Goal: Communication & Community: Answer question/provide support

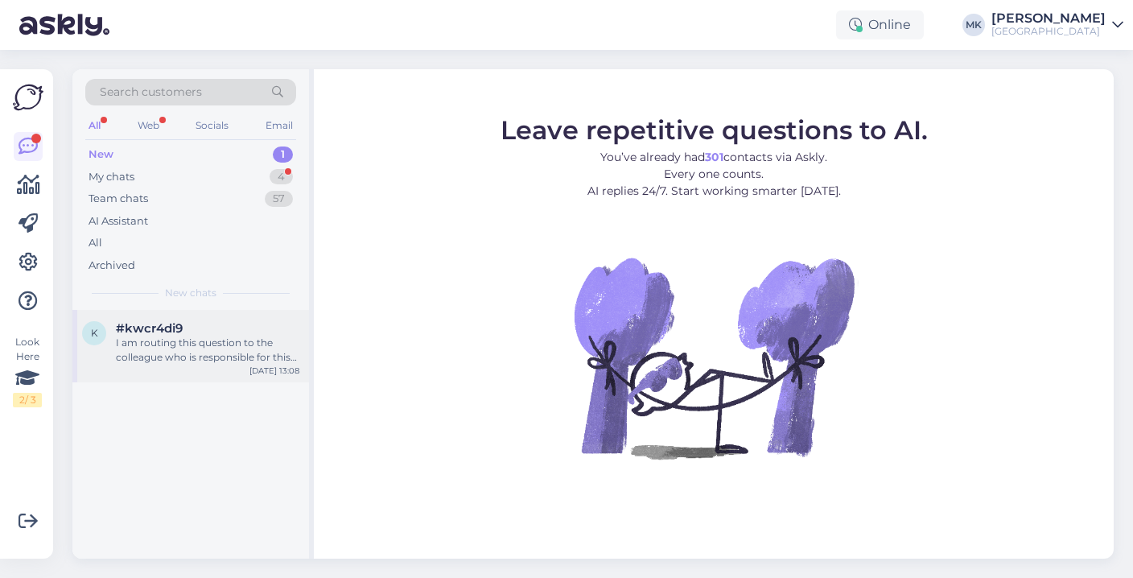
click at [234, 341] on div "I am routing this question to the colleague who is responsible for this topic. …" at bounding box center [208, 350] width 184 height 29
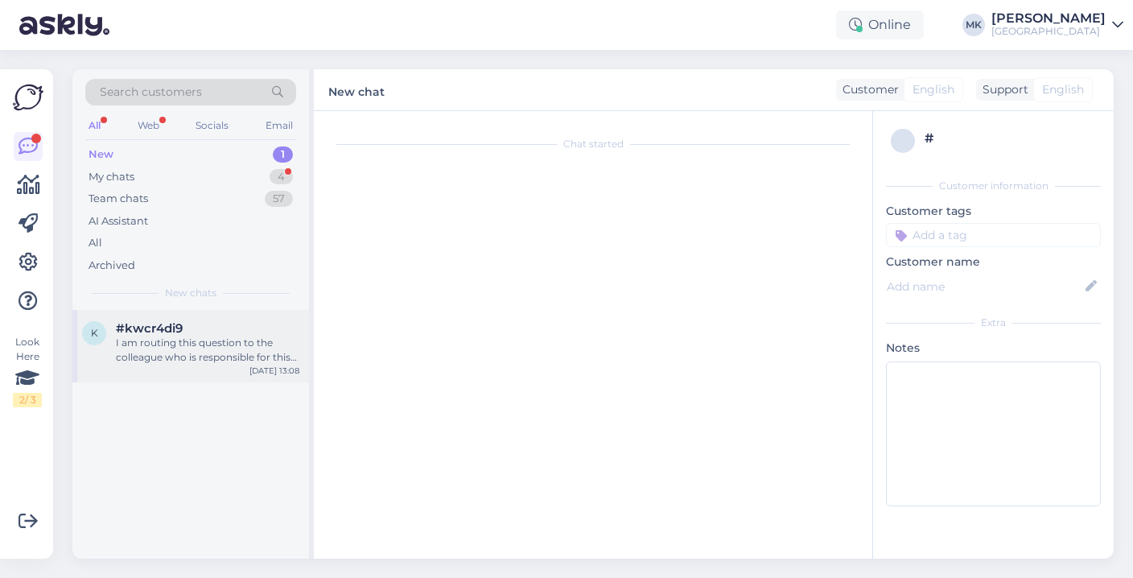
scroll to position [2731, 0]
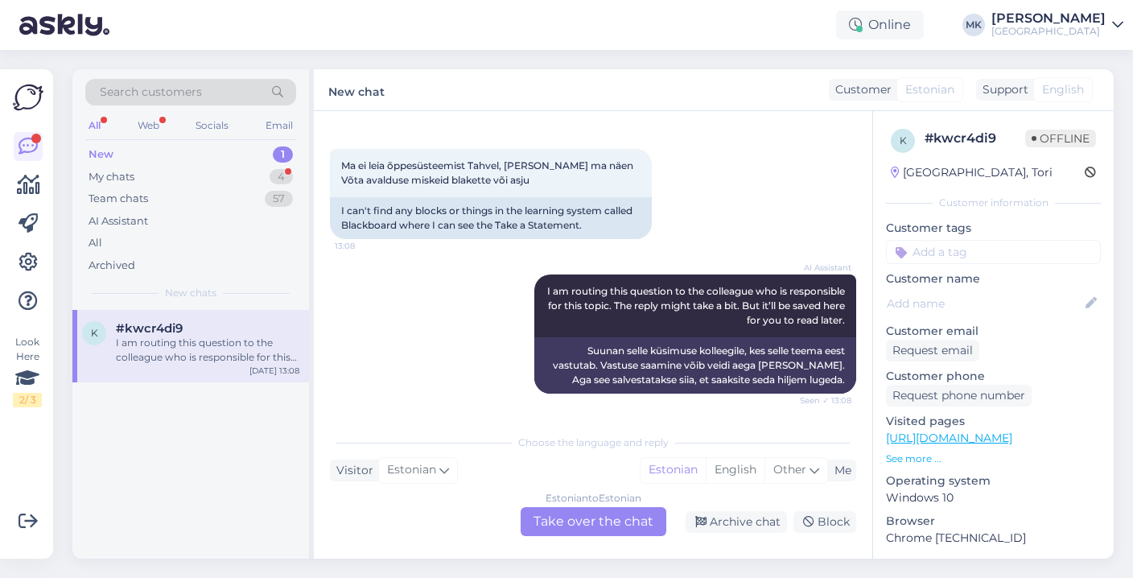
click at [593, 522] on div "Estonian to Estonian Take over the chat" at bounding box center [594, 521] width 146 height 29
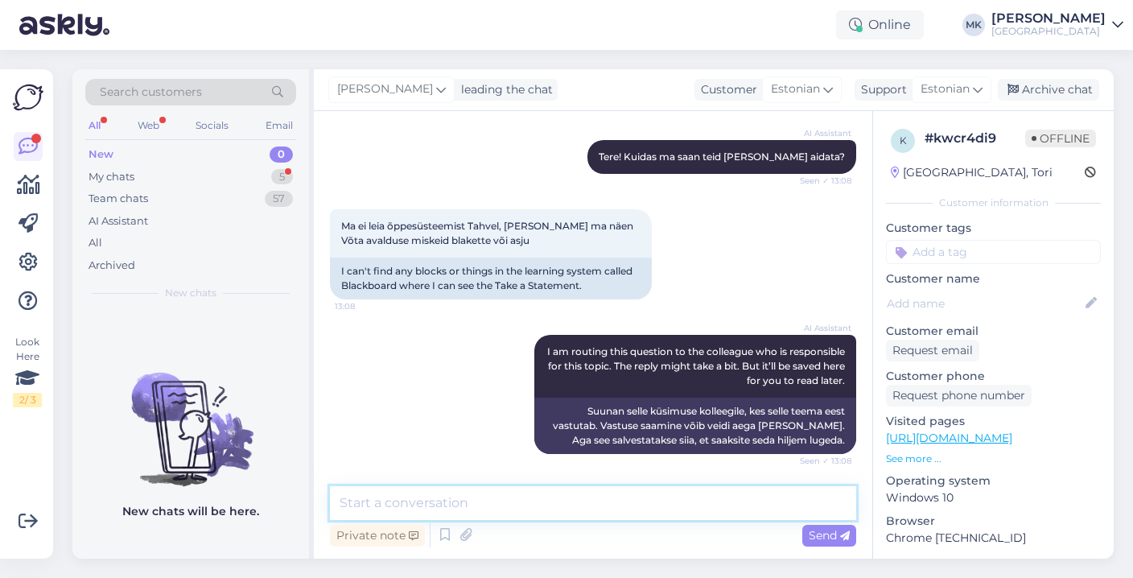
click at [528, 501] on textarea at bounding box center [593, 503] width 526 height 34
paste textarea "[EMAIL_ADDRESS][DOMAIN_NAME]"
type textarea "Palun kirjutage [EMAIL_ADDRESS][DOMAIN_NAME]"
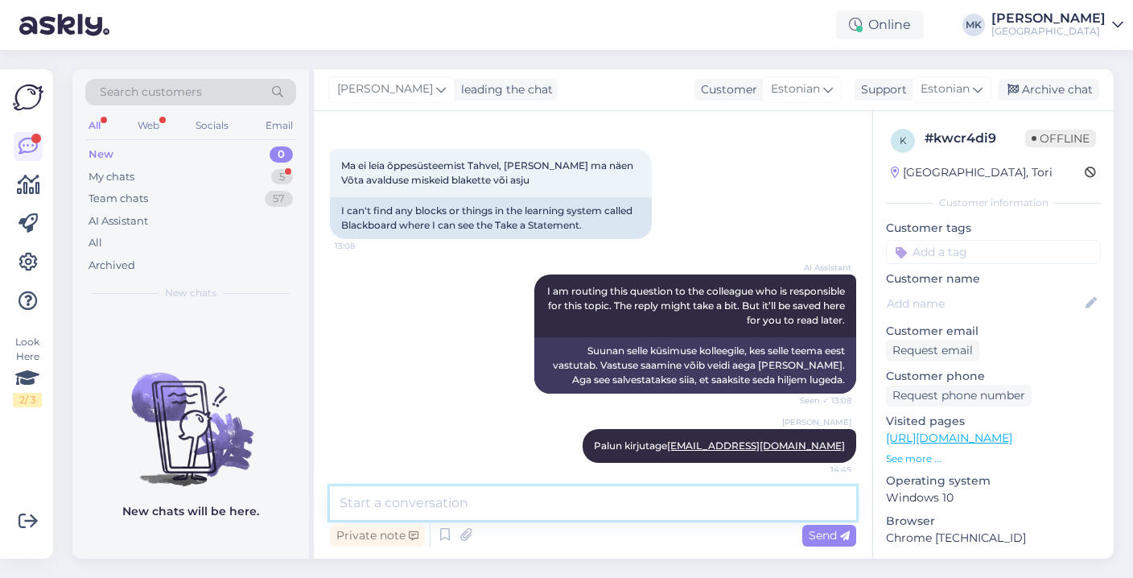
scroll to position [2740, 0]
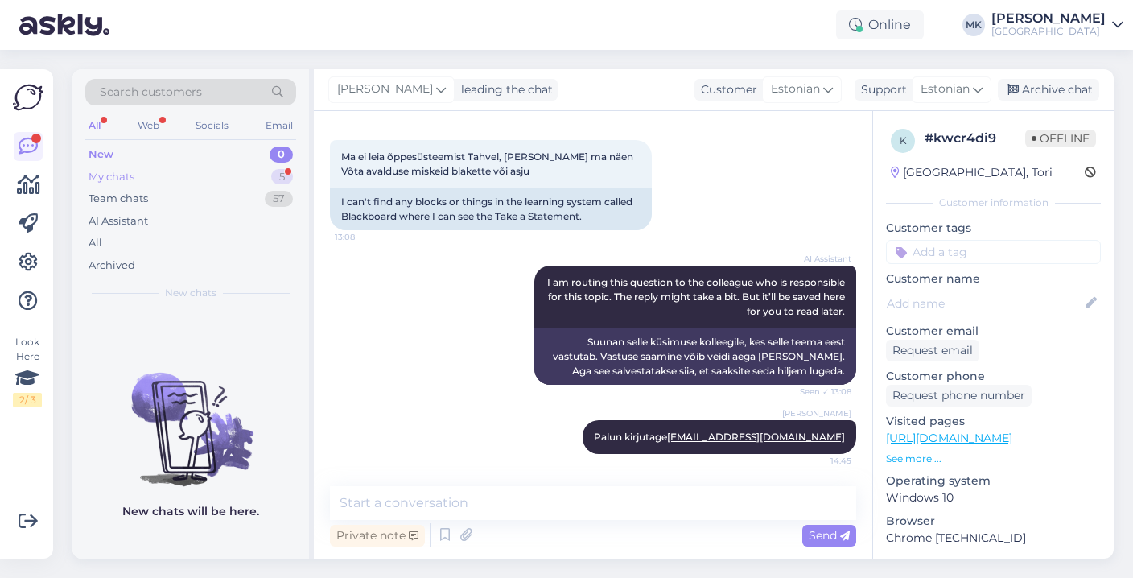
click at [218, 175] on div "My chats 5" at bounding box center [190, 177] width 211 height 23
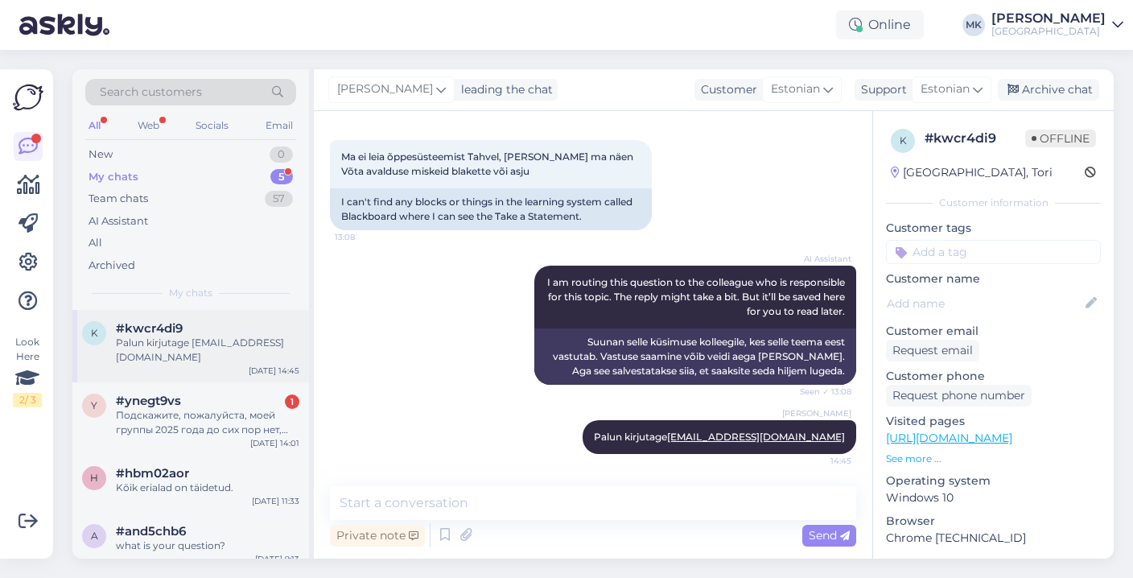
click at [228, 329] on div "#kwcr4di9" at bounding box center [208, 328] width 184 height 14
click at [1063, 93] on div "Archive chat" at bounding box center [1048, 90] width 101 height 22
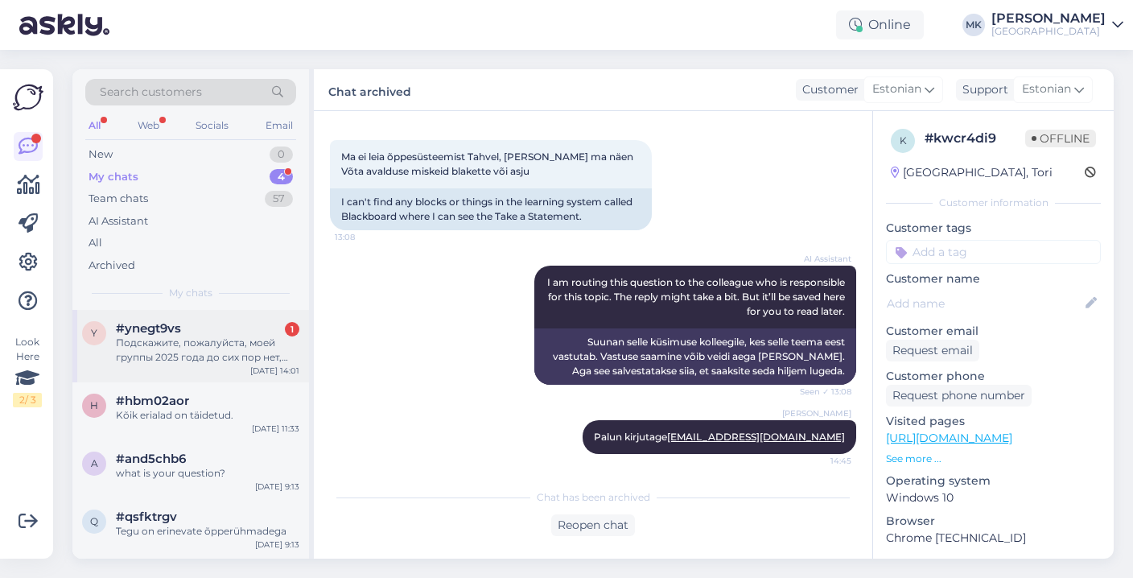
click at [183, 357] on div "Подскажите, пожалуйста, моей группы 2025 года до сих пор нет, как я могу зареге…" at bounding box center [208, 350] width 184 height 29
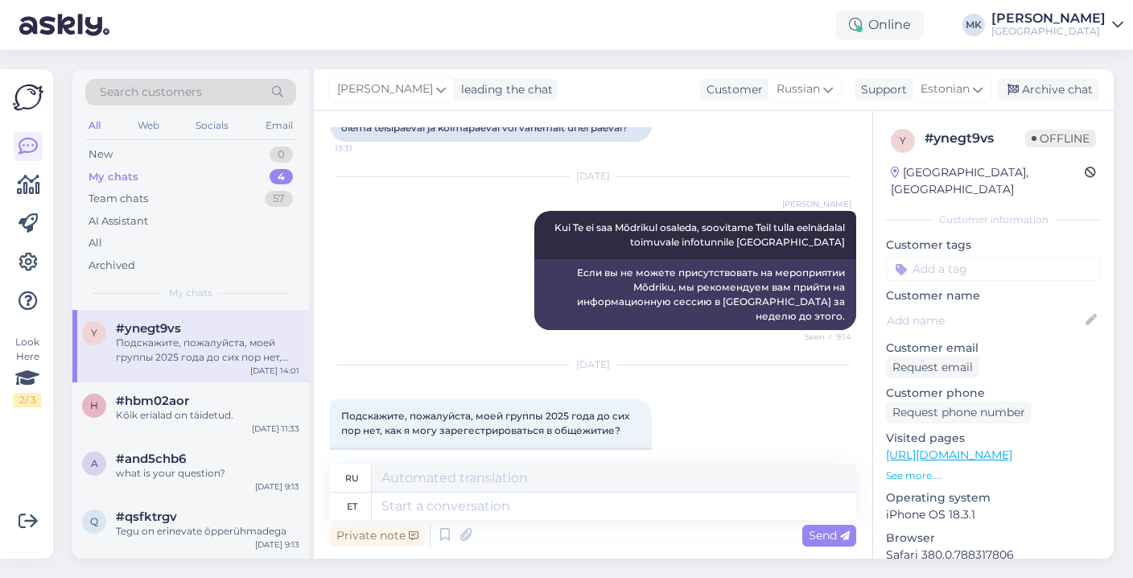
scroll to position [664, 0]
click at [549, 497] on textarea at bounding box center [614, 506] width 485 height 27
paste textarea "Administraator on [DATE], pühapäeval majas [PERSON_NAME] 16.00-20.00. Mõdriku ü…"
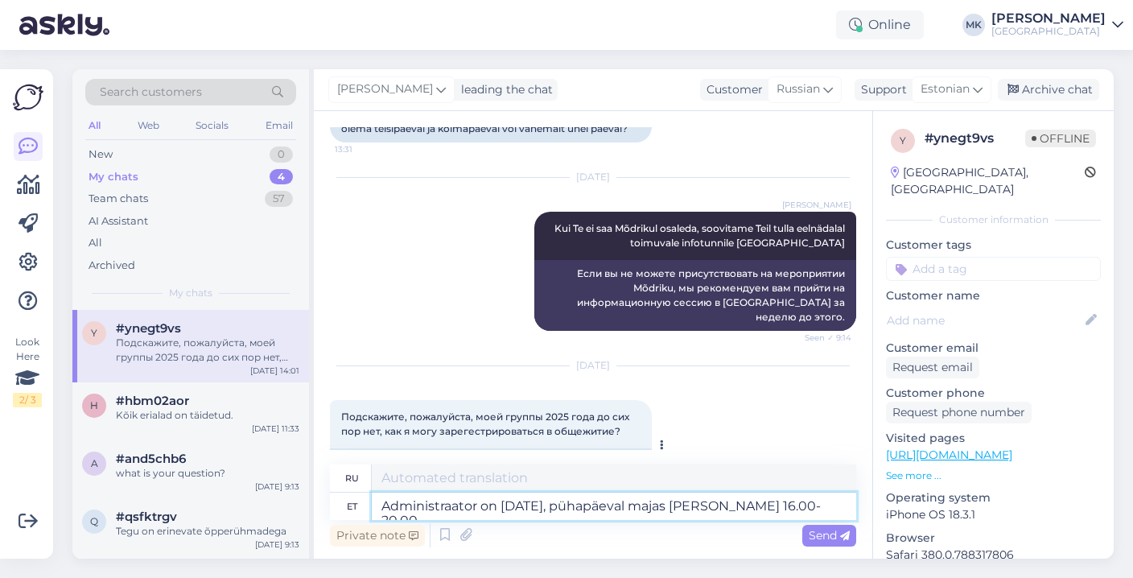
scroll to position [172, 0]
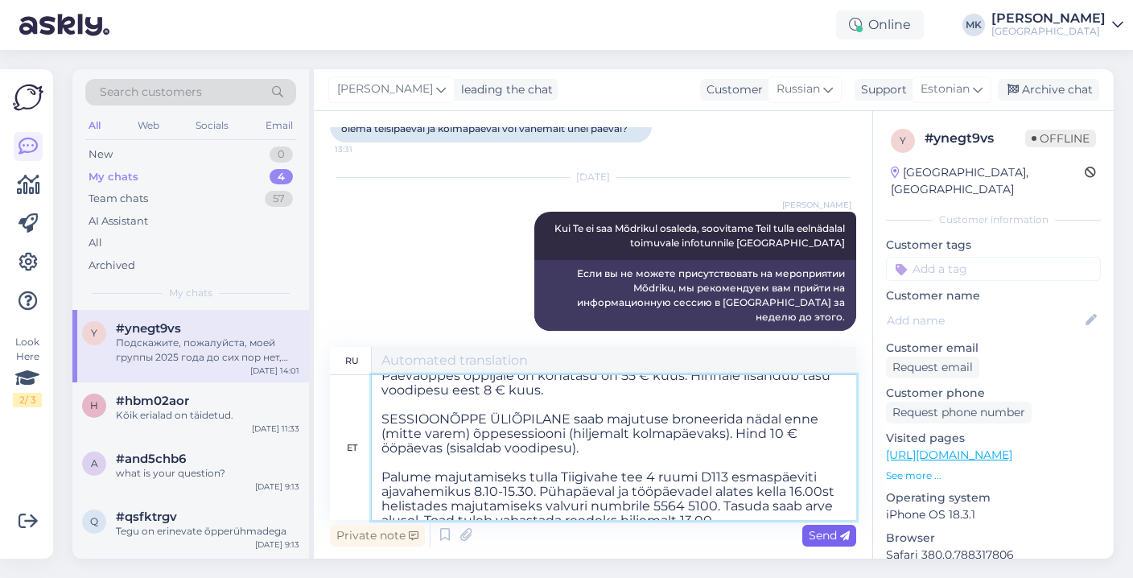
type textarea "Administraator on [DATE], pühapäeval majas [PERSON_NAME] 16.00-20.00. Mõdriku ü…"
type textarea "Loremipsumdol sitam c adipis e seddoeiusmo, 3 temporin, u 92.18-55.49. L etdolo…"
click at [824, 535] on span "Send" at bounding box center [829, 535] width 41 height 14
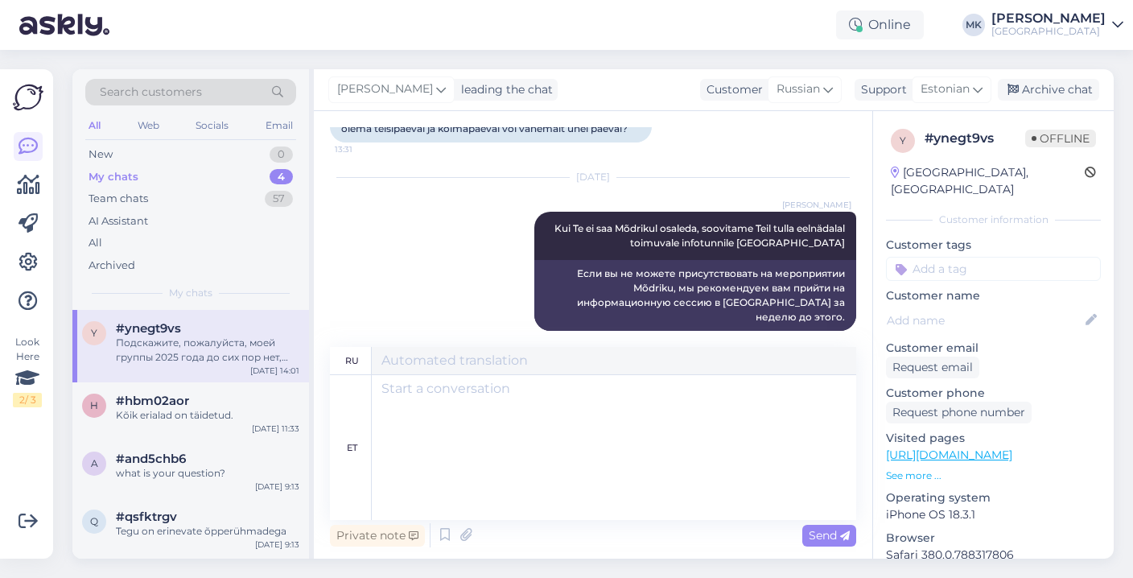
scroll to position [0, 0]
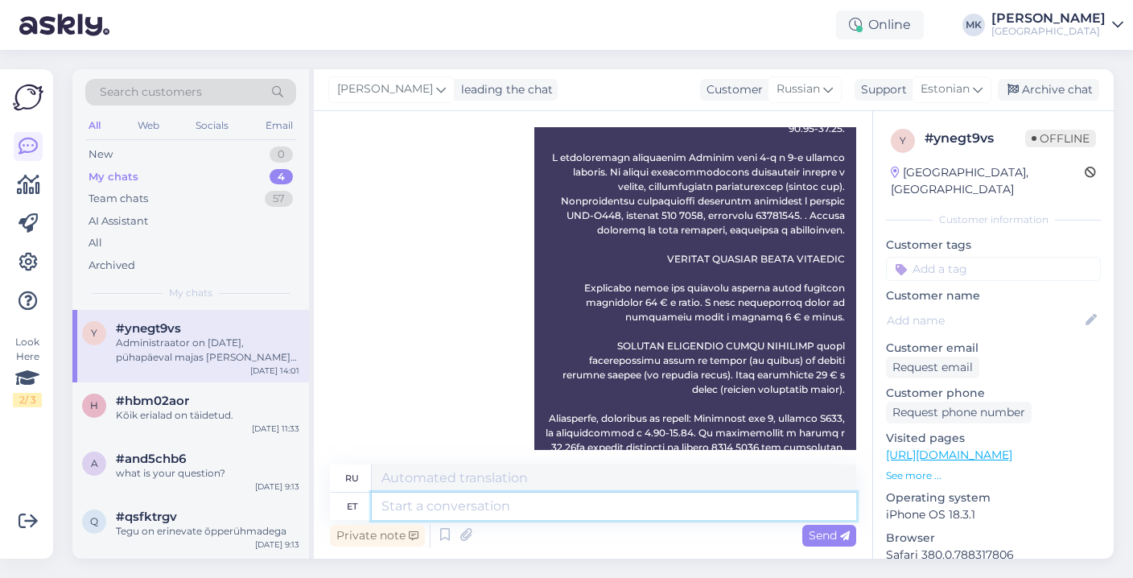
click at [489, 501] on textarea at bounding box center [614, 506] width 485 height 27
paste textarea "[EMAIL_ADDRESS][DOMAIN_NAME]"
type textarea "[EMAIL_ADDRESS][DOMAIN_NAME]"
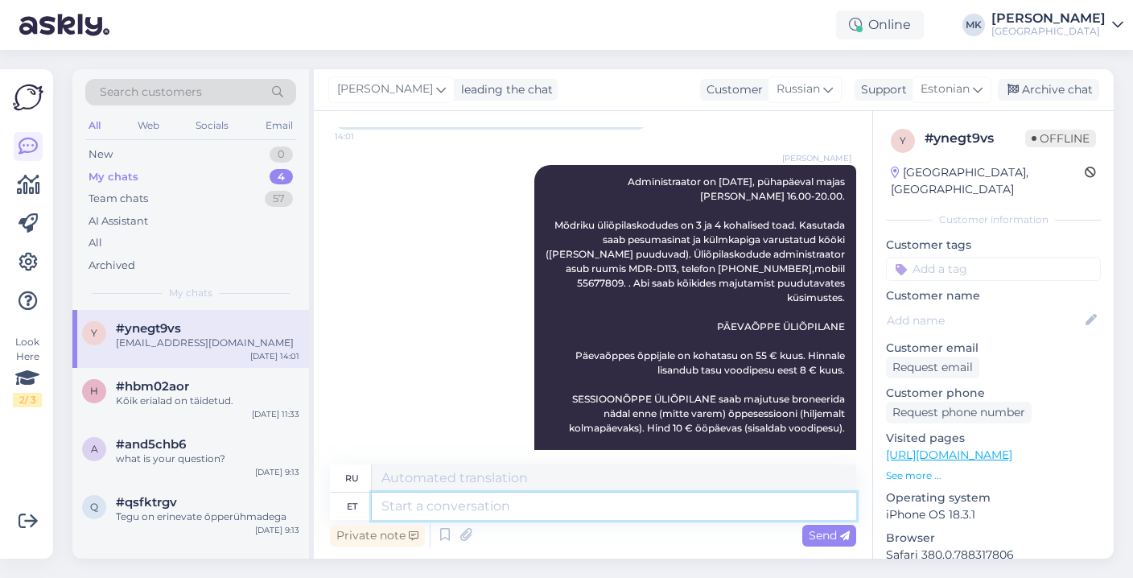
scroll to position [1025, 0]
click at [1034, 91] on div "Archive chat" at bounding box center [1048, 90] width 101 height 22
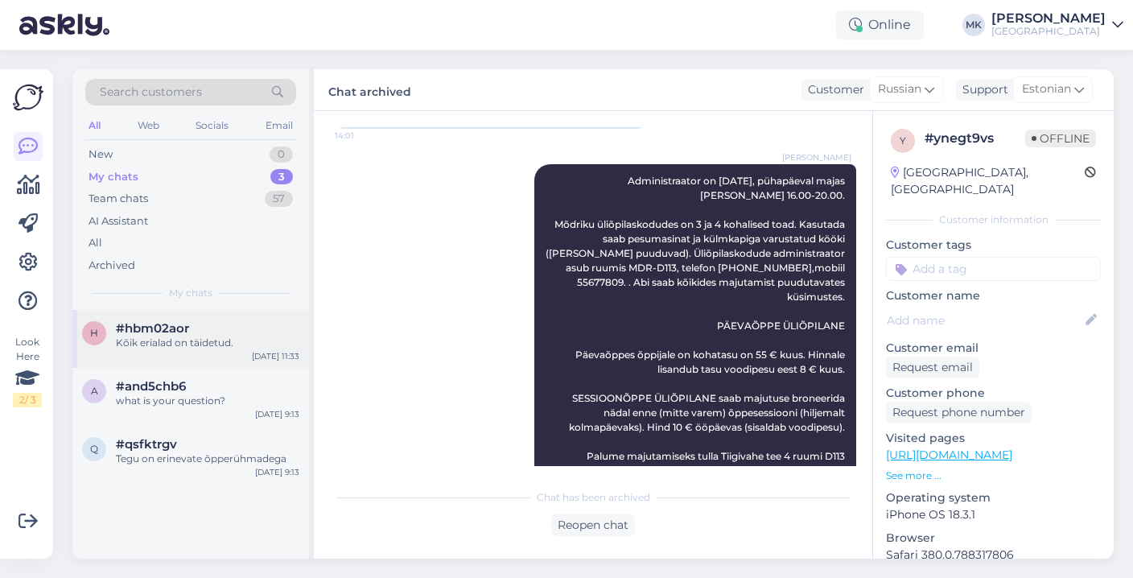
click at [235, 328] on div "#hbm02aor" at bounding box center [208, 328] width 184 height 14
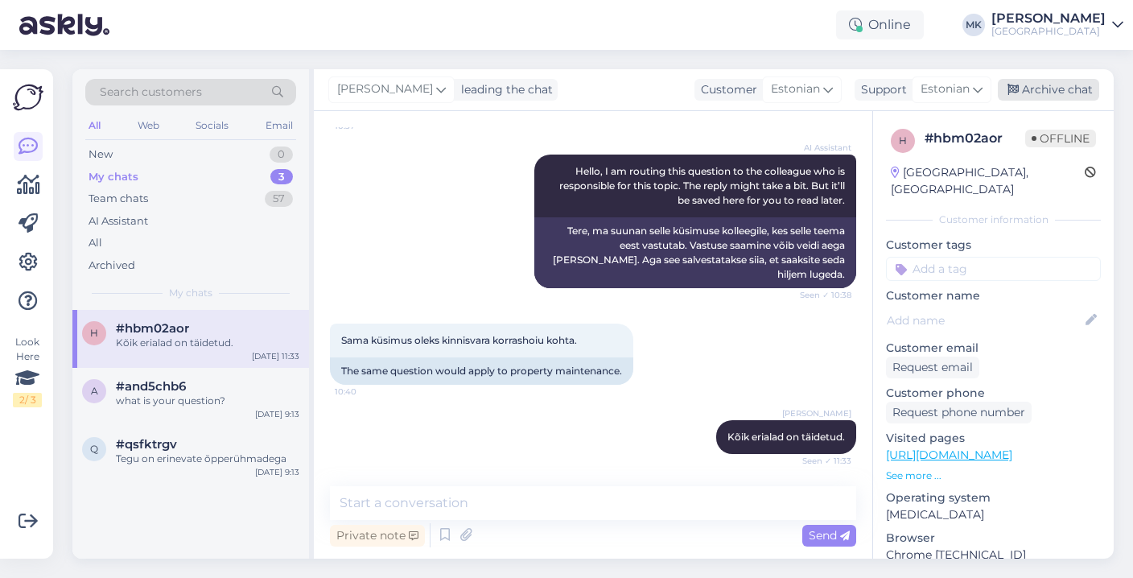
click at [1058, 94] on div "Archive chat" at bounding box center [1048, 90] width 101 height 22
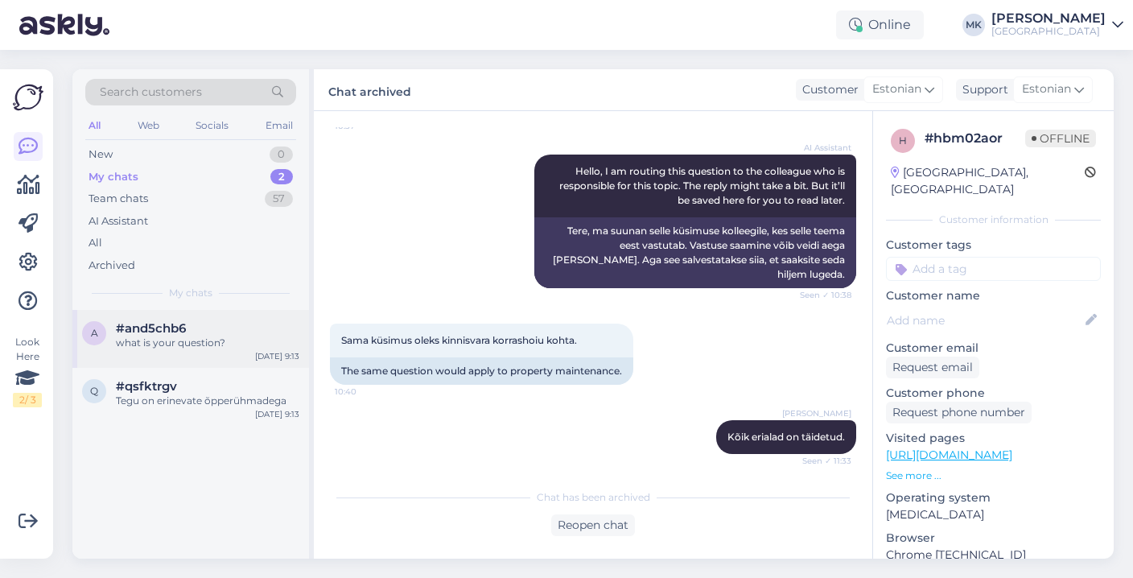
click at [206, 321] on div "#and5chb6" at bounding box center [208, 328] width 184 height 14
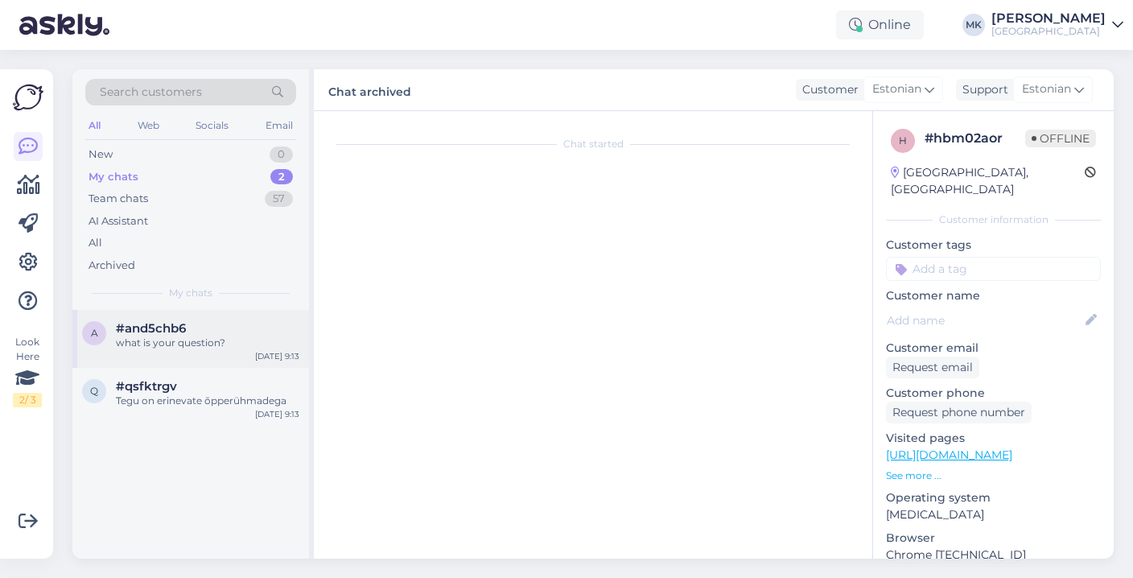
scroll to position [8, 0]
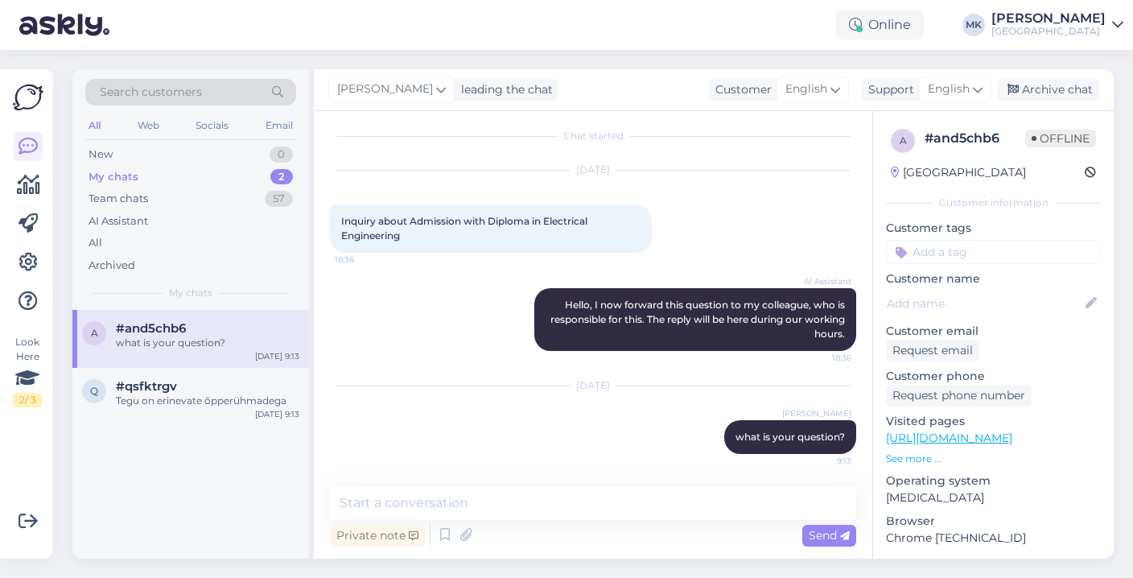
click at [1072, 73] on div "[PERSON_NAME] leading the chat Customer English Support English Archive chat" at bounding box center [714, 90] width 800 height 42
click at [1073, 92] on div "Archive chat" at bounding box center [1048, 90] width 101 height 22
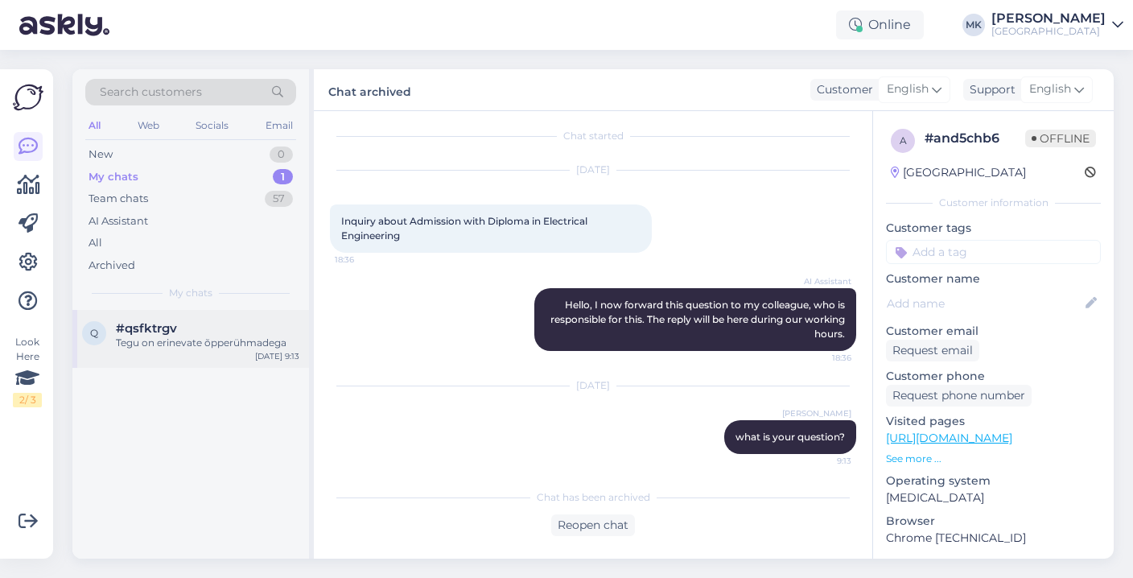
click at [258, 318] on div "q #qsfktrgv Tegu on erinevate õpperühmadega [DATE] 9:13" at bounding box center [190, 339] width 237 height 58
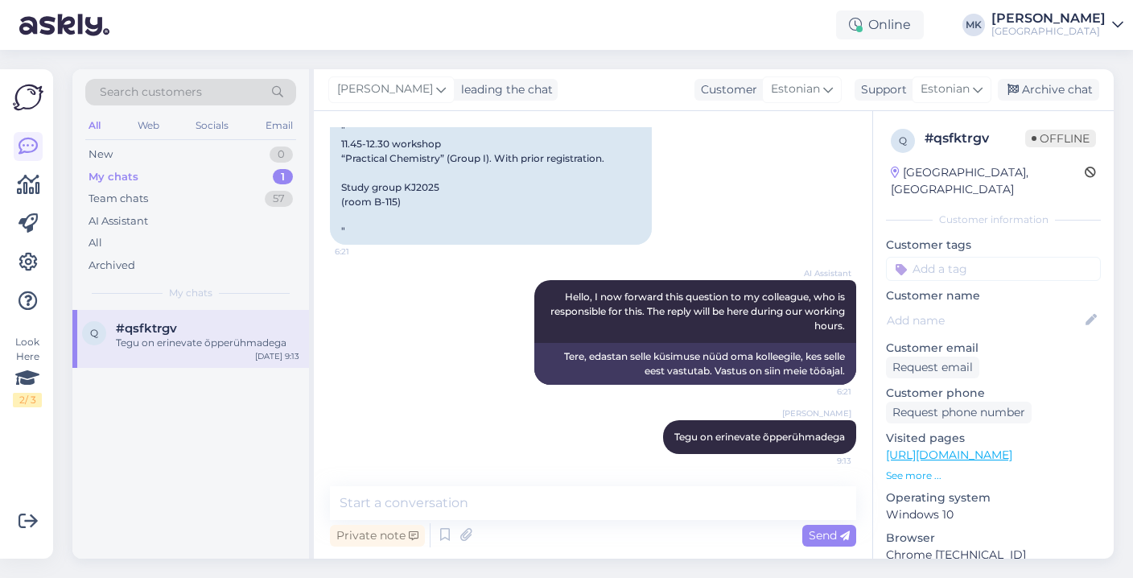
click at [1050, 101] on div "[PERSON_NAME] leading the chat Customer Estonian Support Estonian Archive chat" at bounding box center [714, 90] width 800 height 42
click at [1050, 91] on div "Archive chat" at bounding box center [1048, 90] width 101 height 22
